Goal: Information Seeking & Learning: Learn about a topic

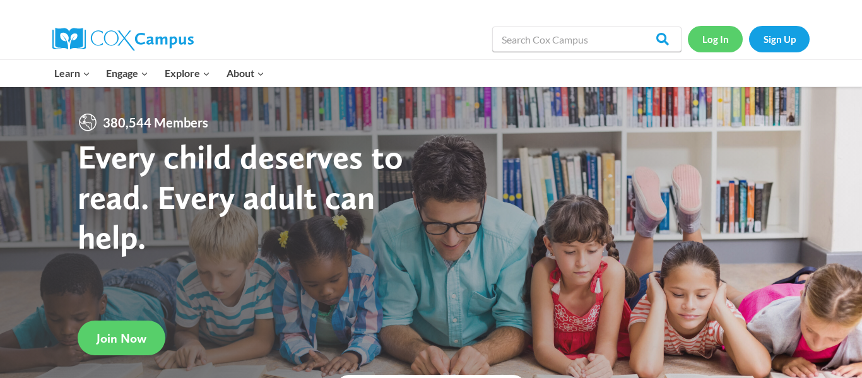
click at [723, 48] on link "Log In" at bounding box center [715, 39] width 55 height 26
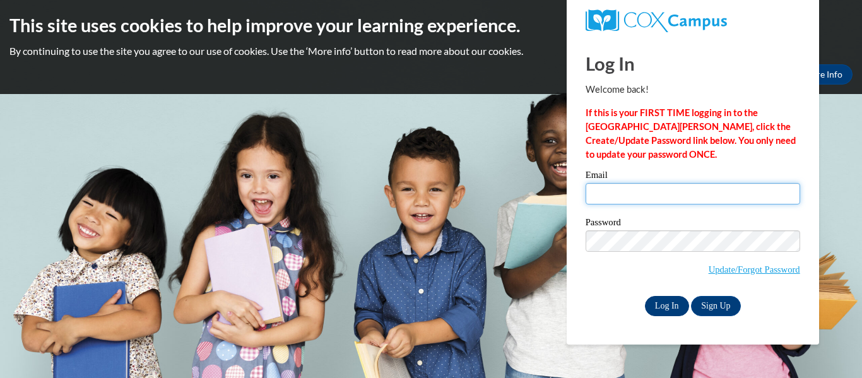
type input "[EMAIL_ADDRESS][DOMAIN_NAME]"
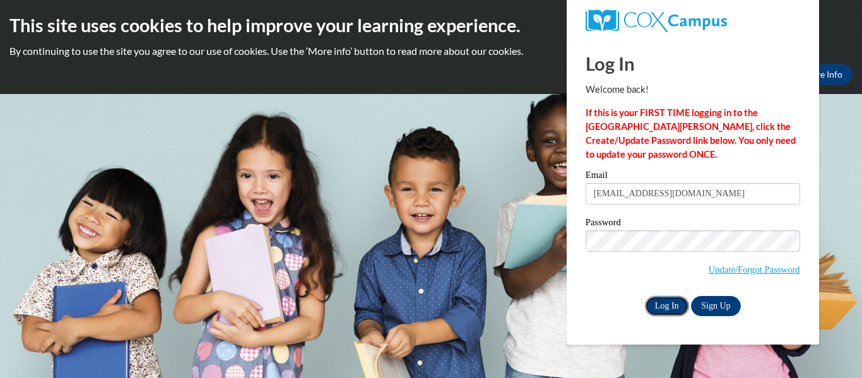
click at [661, 304] on input "Log In" at bounding box center [667, 306] width 44 height 20
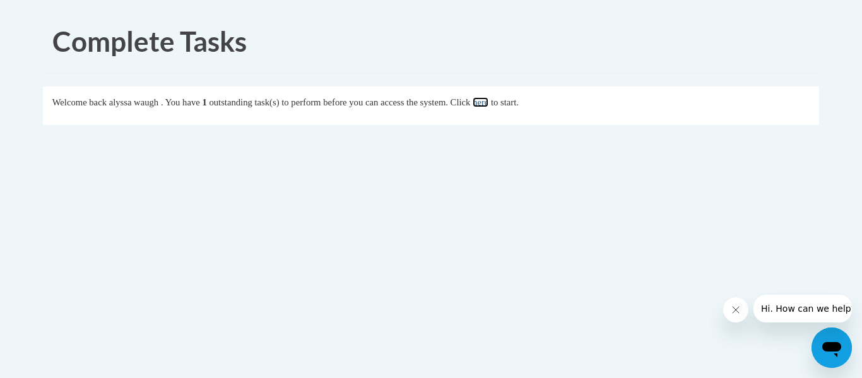
click at [488, 100] on link "here" at bounding box center [481, 102] width 16 height 10
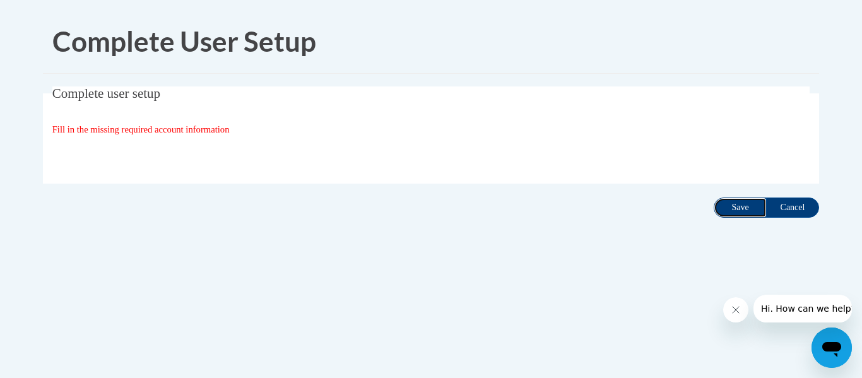
click at [739, 204] on input "Save" at bounding box center [740, 208] width 53 height 20
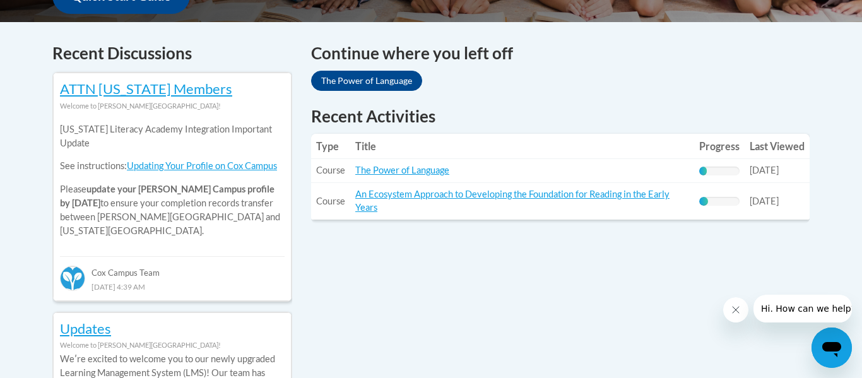
scroll to position [517, 0]
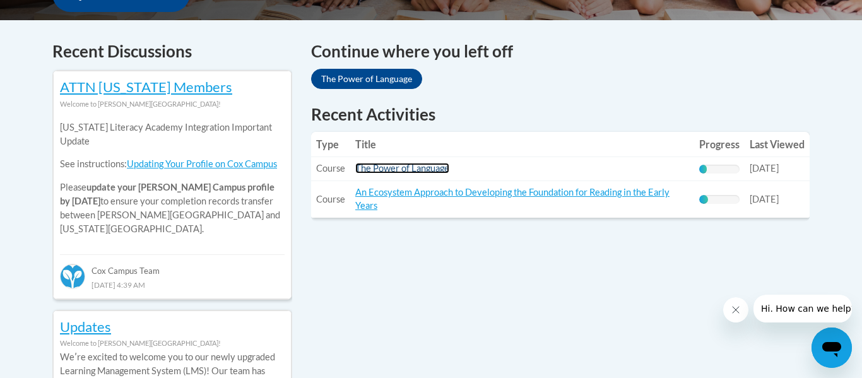
click at [411, 165] on link "The Power of Language" at bounding box center [402, 168] width 94 height 11
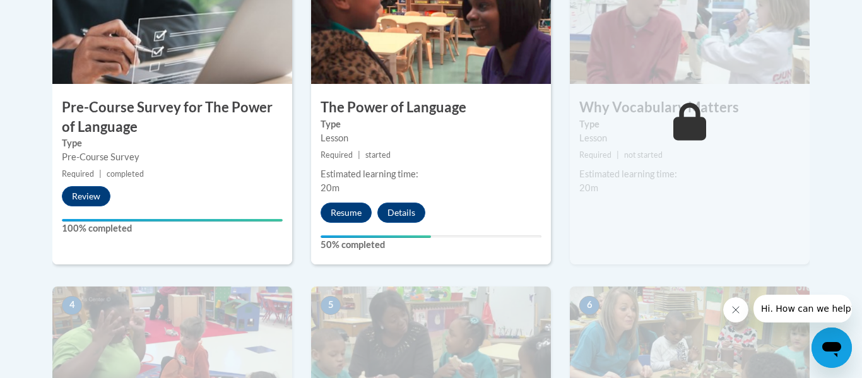
scroll to position [470, 0]
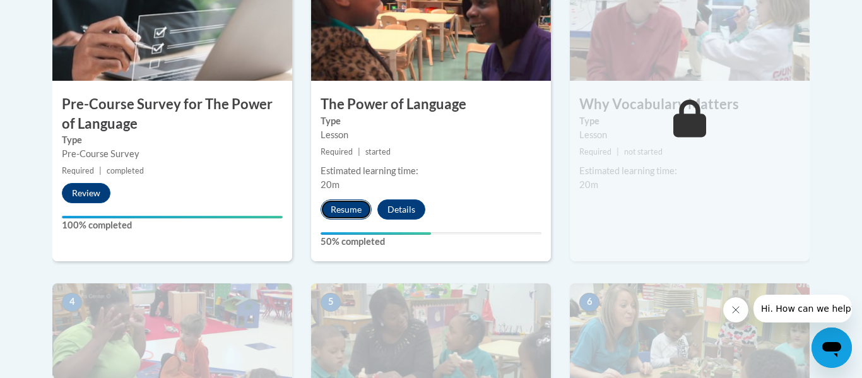
click at [358, 212] on button "Resume" at bounding box center [346, 209] width 51 height 20
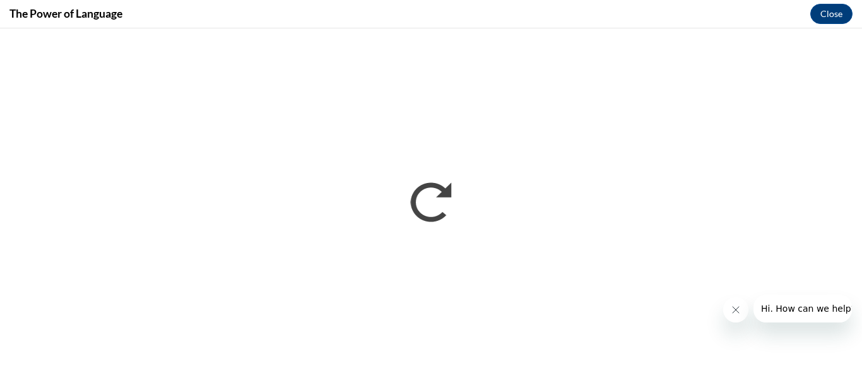
scroll to position [0, 0]
click at [740, 305] on icon "Close message from company" at bounding box center [736, 310] width 10 height 10
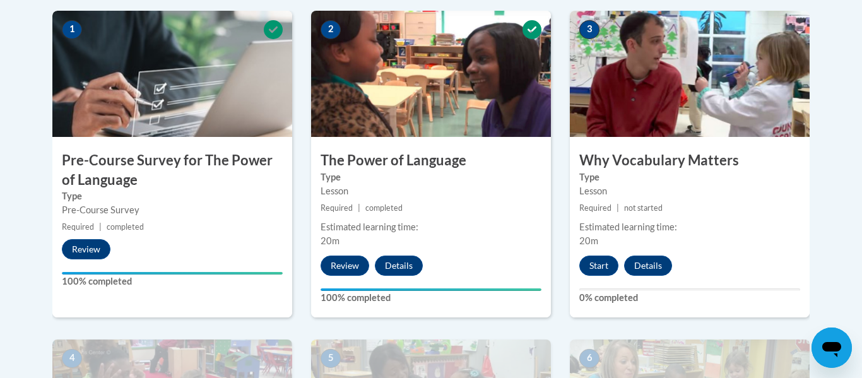
scroll to position [416, 0]
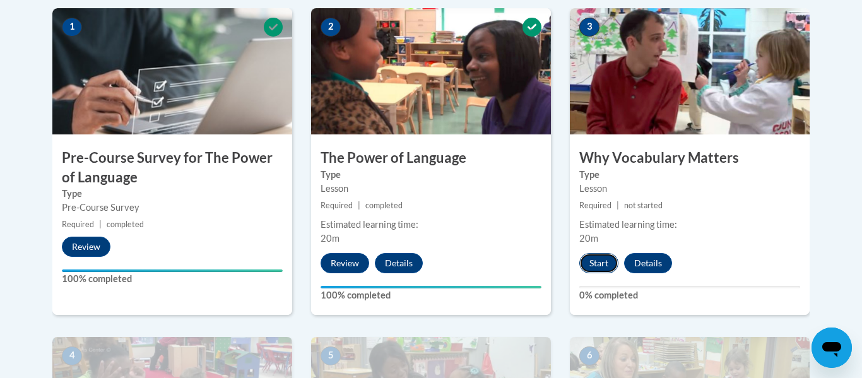
click at [595, 256] on button "Start" at bounding box center [598, 263] width 39 height 20
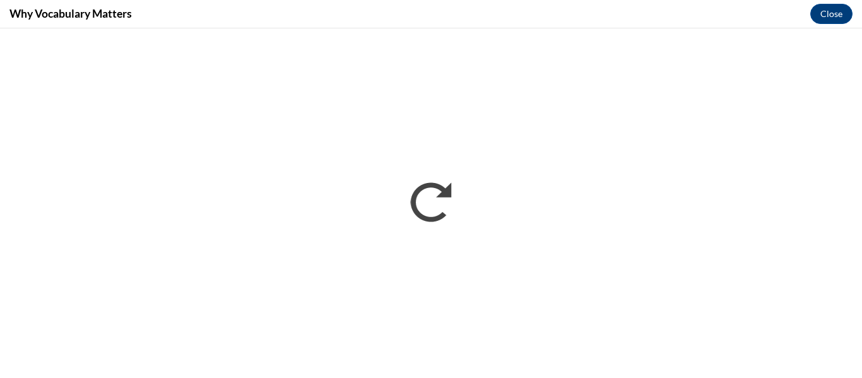
scroll to position [0, 0]
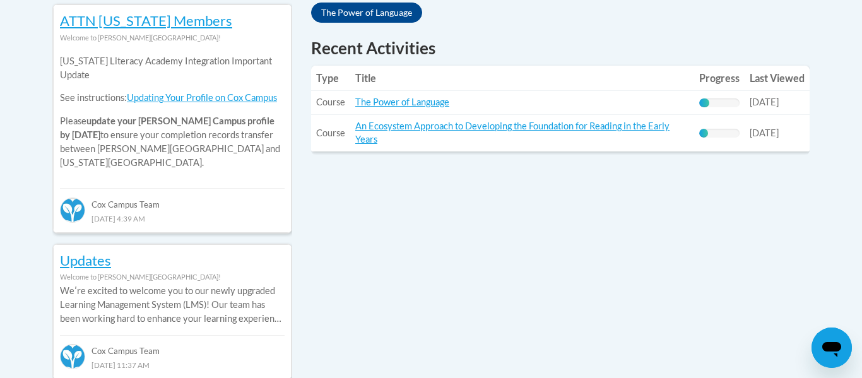
scroll to position [585, 0]
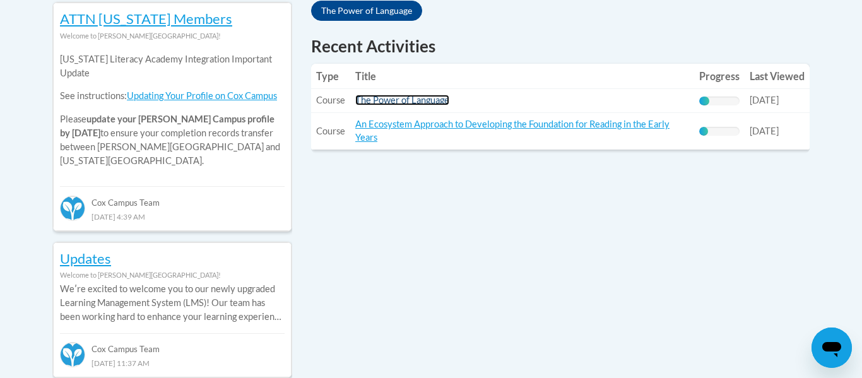
click at [435, 98] on link "The Power of Language" at bounding box center [402, 100] width 94 height 11
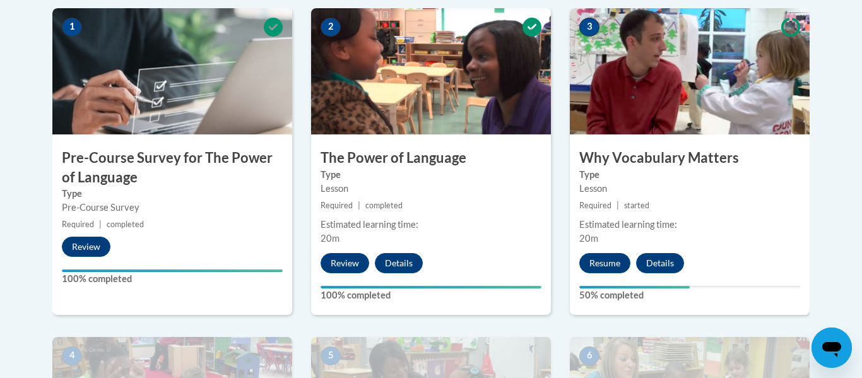
scroll to position [420, 0]
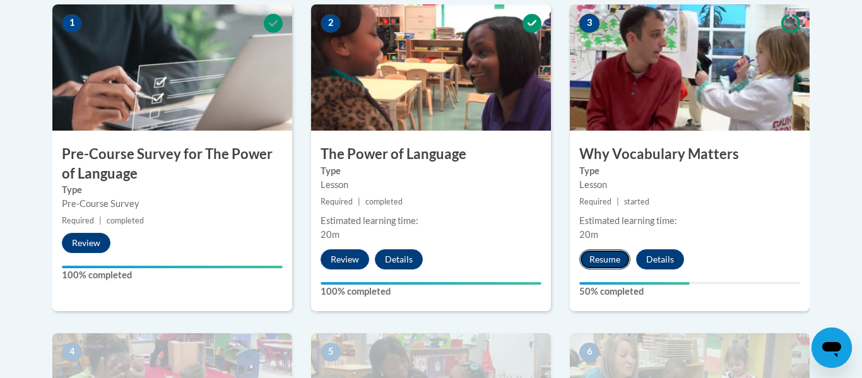
click at [610, 267] on button "Resume" at bounding box center [604, 259] width 51 height 20
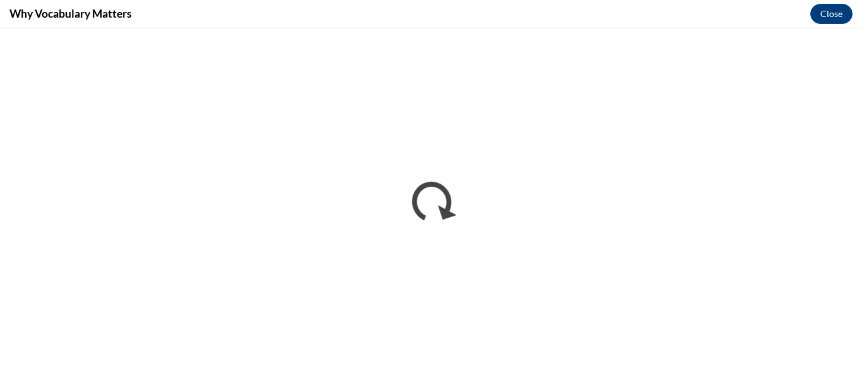
scroll to position [0, 0]
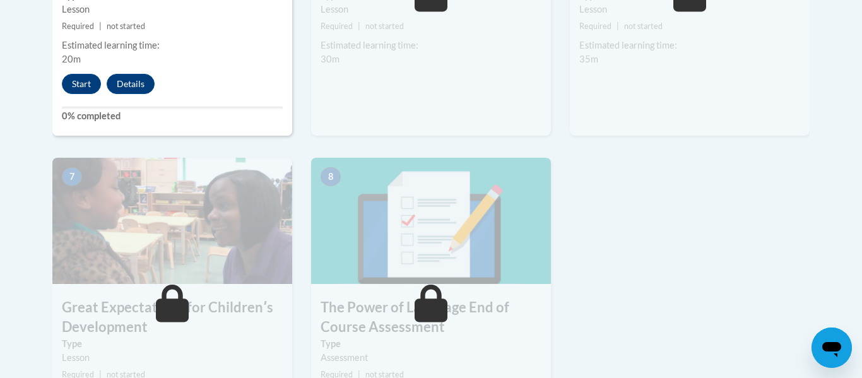
scroll to position [923, 0]
click at [86, 88] on button "Start" at bounding box center [81, 84] width 39 height 20
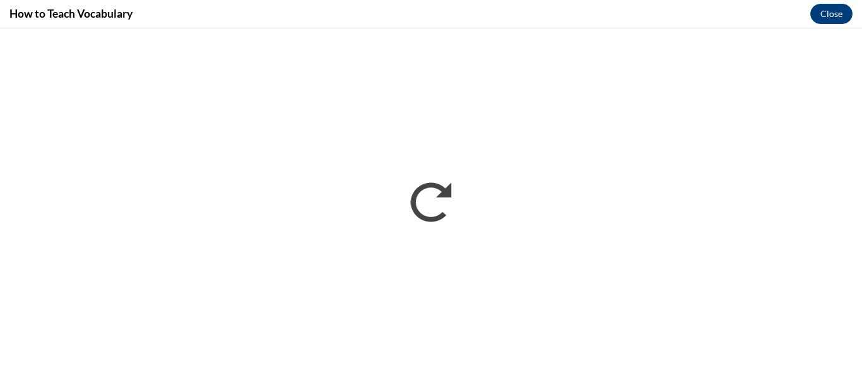
scroll to position [0, 0]
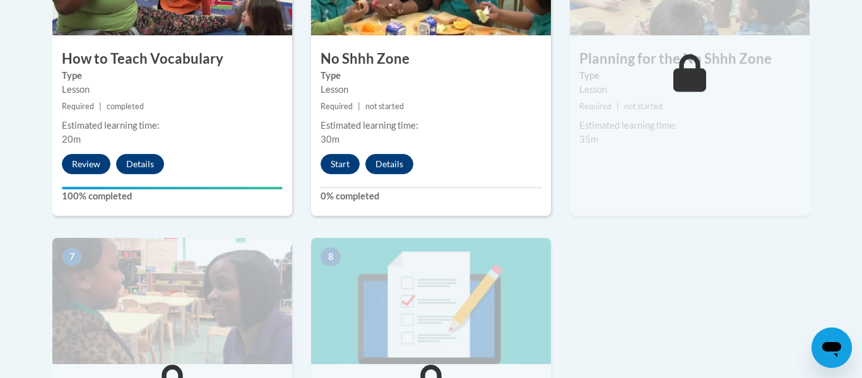
scroll to position [844, 0]
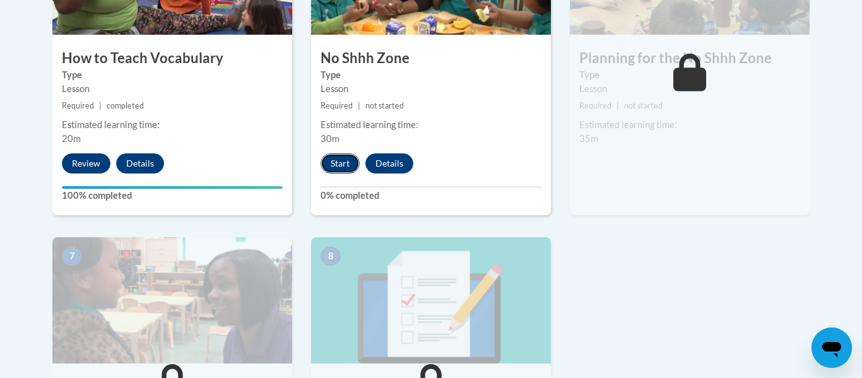
click at [350, 157] on button "Start" at bounding box center [340, 163] width 39 height 20
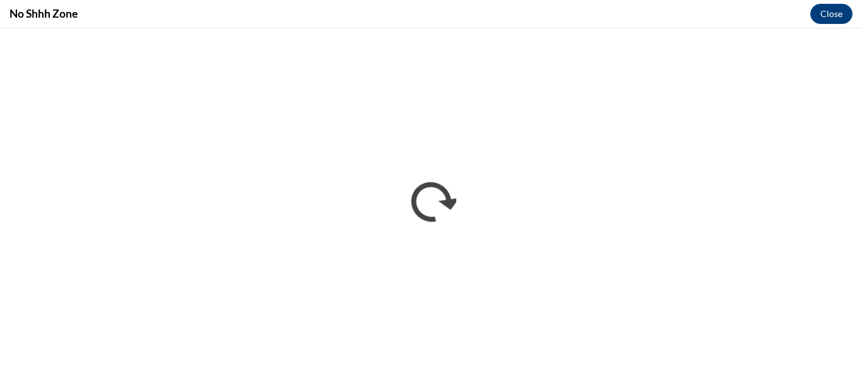
scroll to position [0, 0]
